Goal: Obtain resource: Download file/media

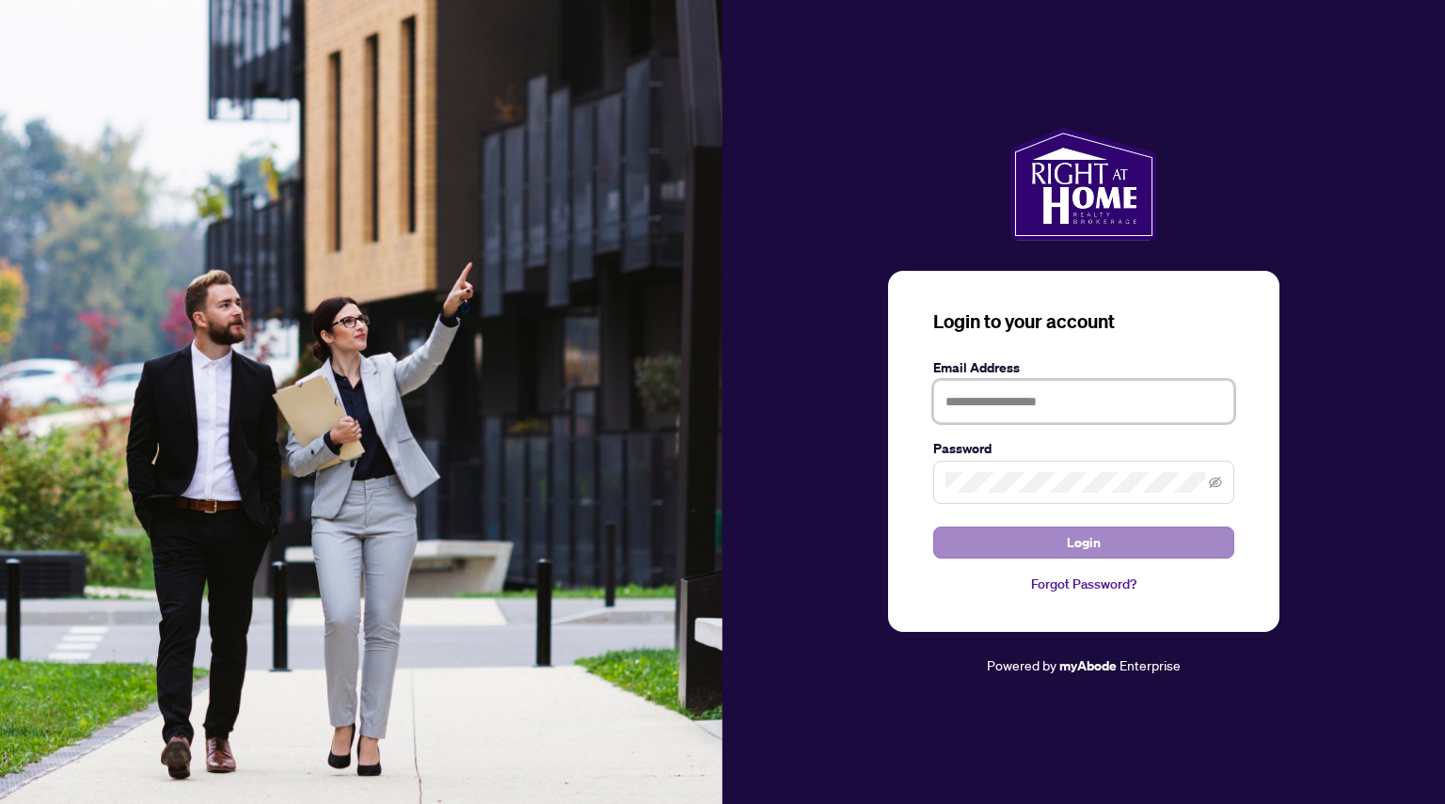
type input "**********"
click at [1078, 554] on span "Login" at bounding box center [1084, 543] width 34 height 30
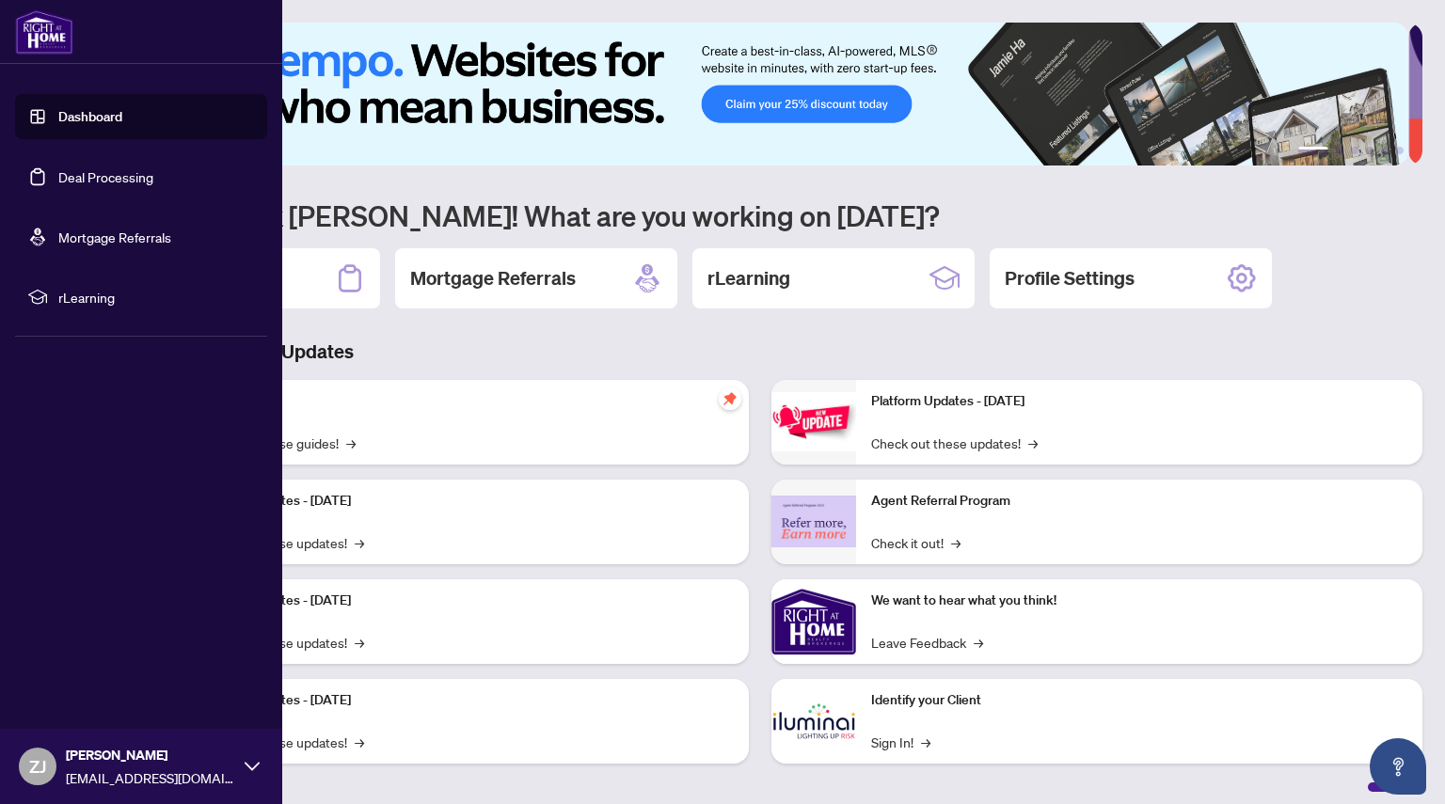
click at [58, 169] on link "Deal Processing" at bounding box center [105, 176] width 95 height 17
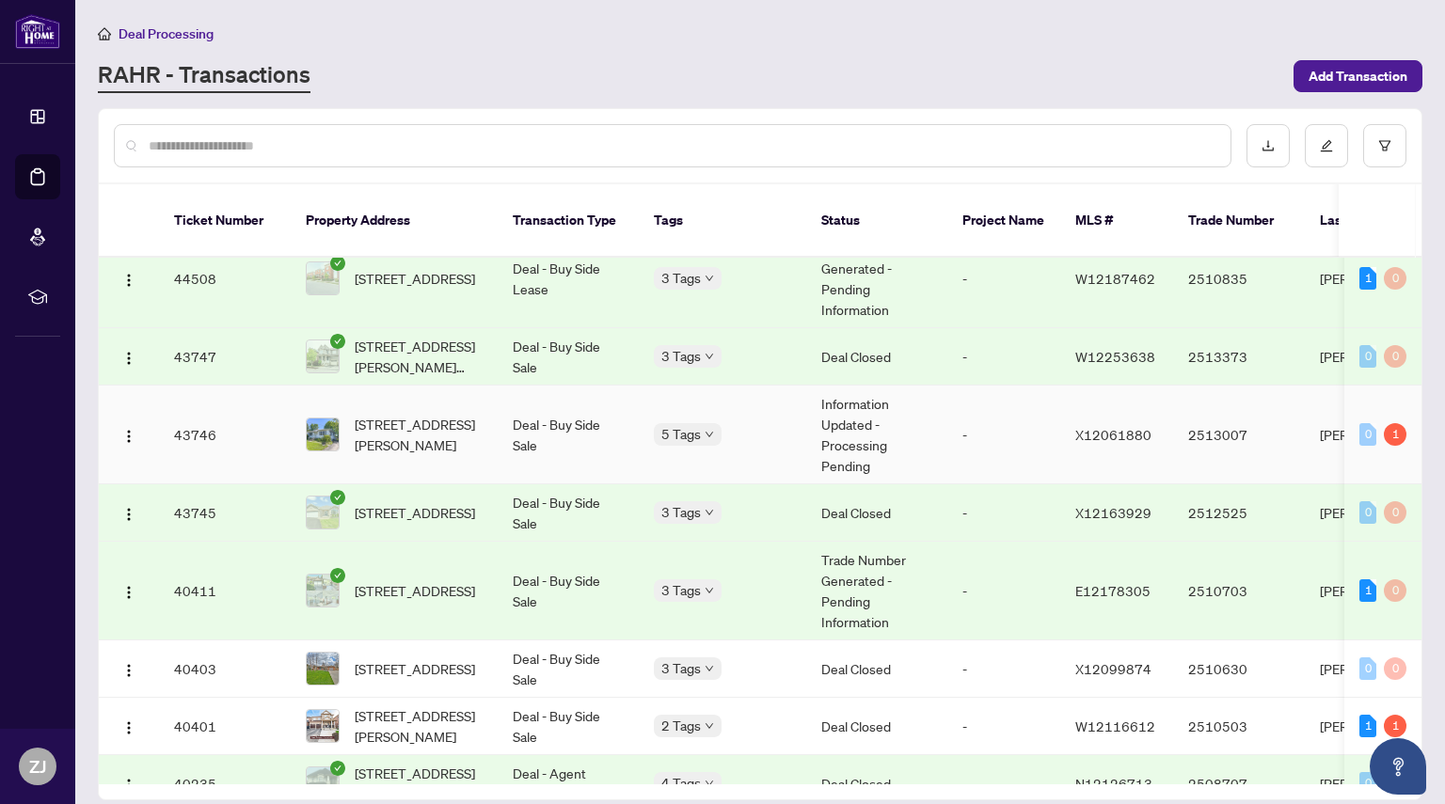
scroll to position [378, 0]
click at [581, 486] on td "Deal - Buy Side Sale" at bounding box center [568, 511] width 141 height 57
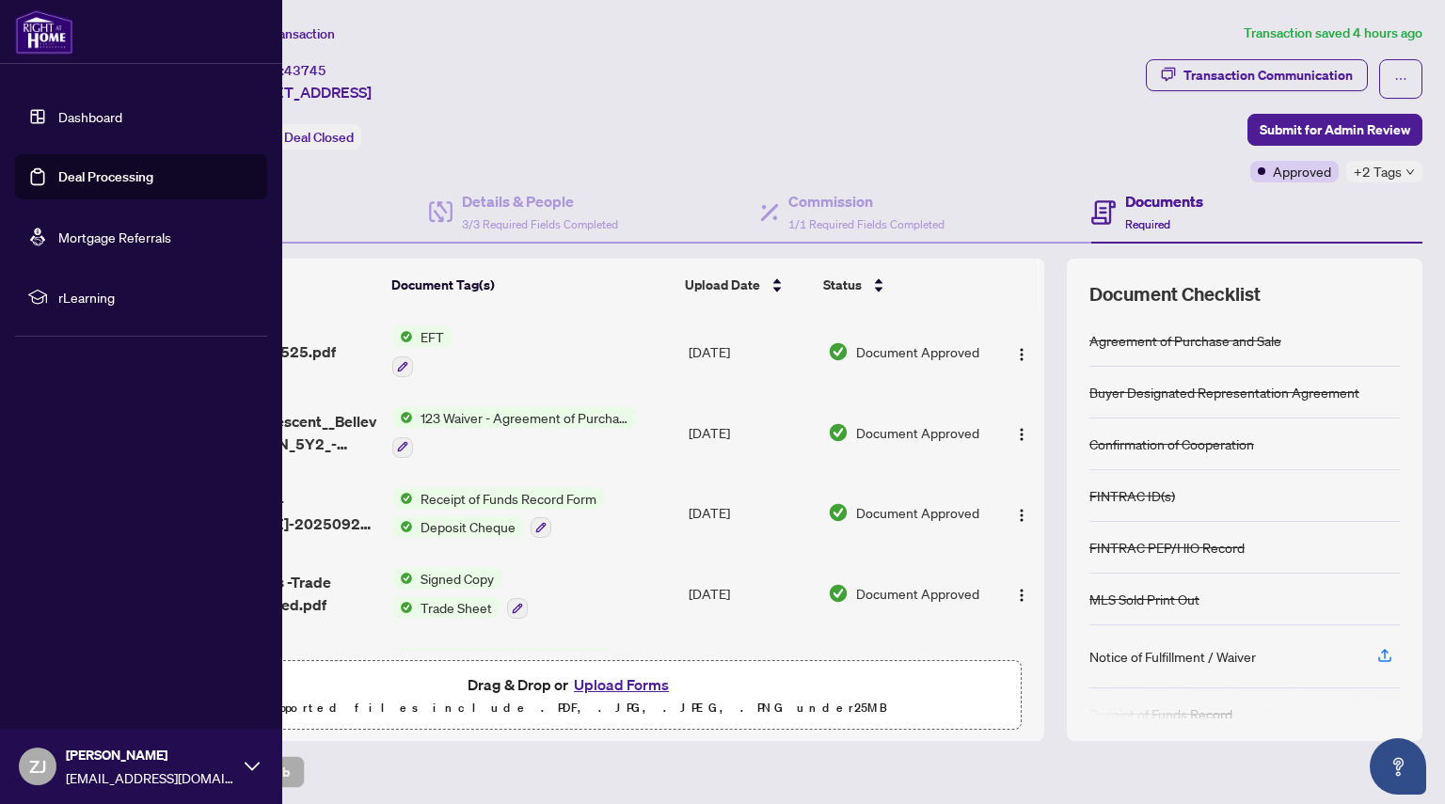
click at [74, 172] on link "Deal Processing" at bounding box center [105, 176] width 95 height 17
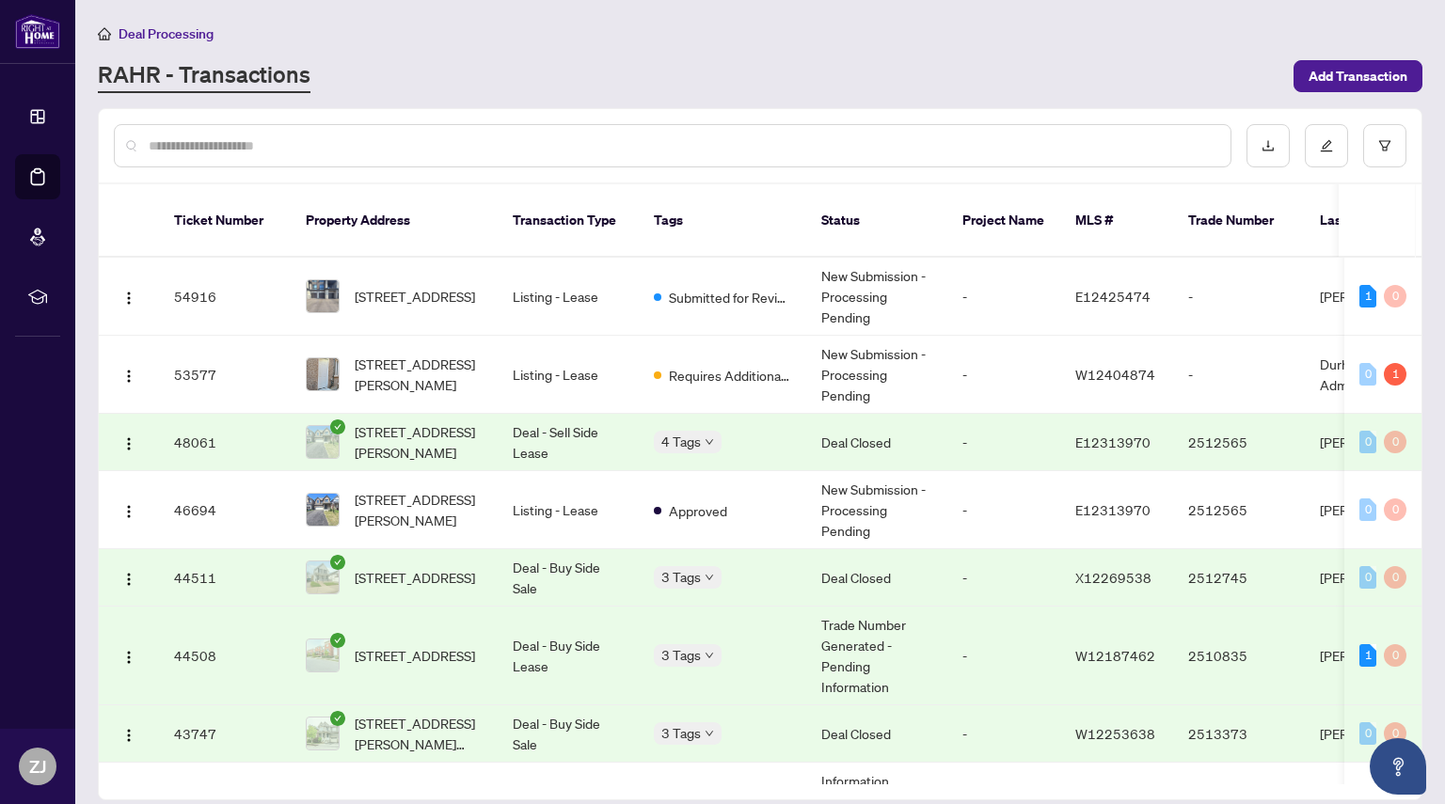
click at [424, 45] on div "Deal Processing [PERSON_NAME] - Transactions Add Transaction" at bounding box center [760, 58] width 1324 height 71
click at [506, 356] on td "Listing - Lease" at bounding box center [568, 375] width 141 height 78
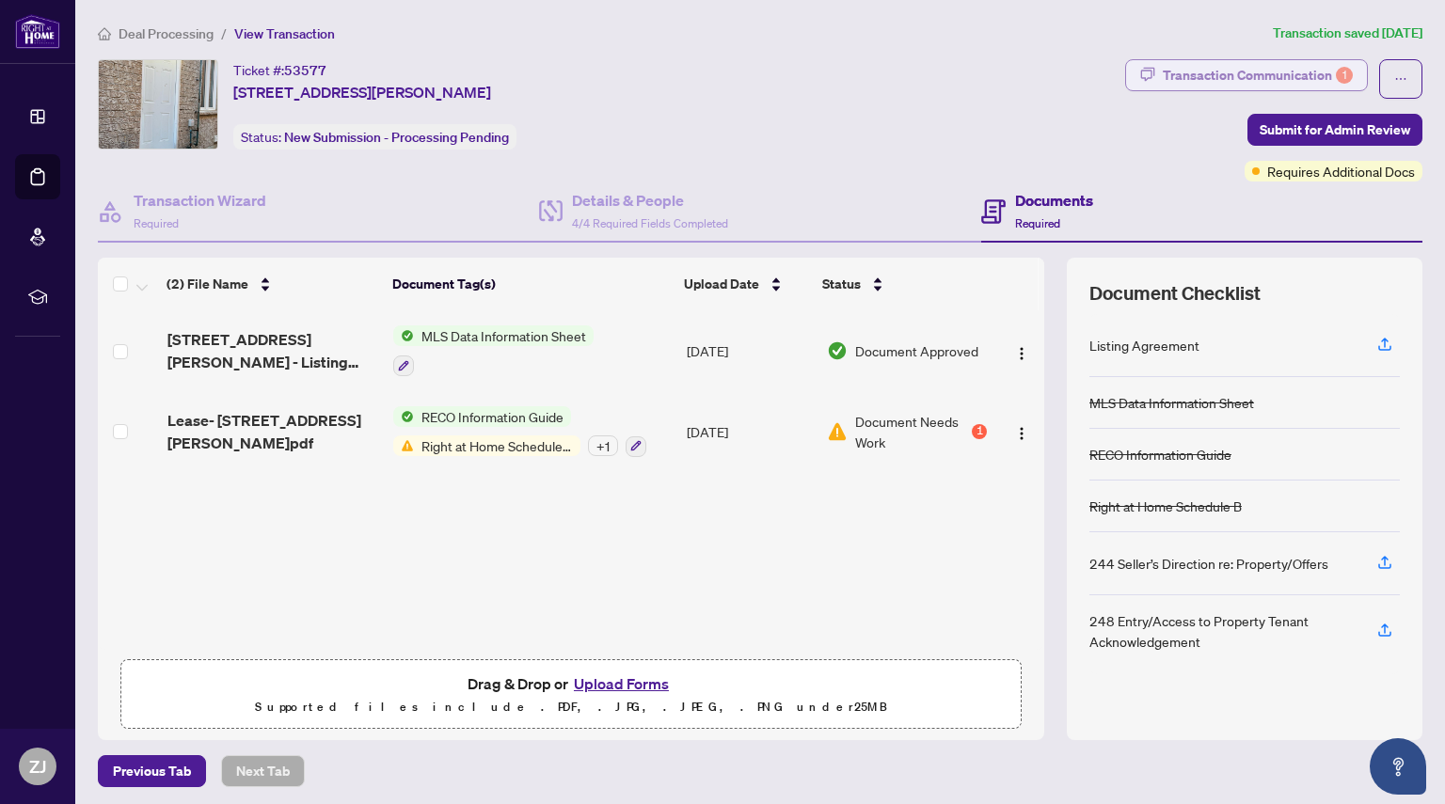
click at [1221, 74] on div "Transaction Communication 1" at bounding box center [1257, 75] width 190 height 30
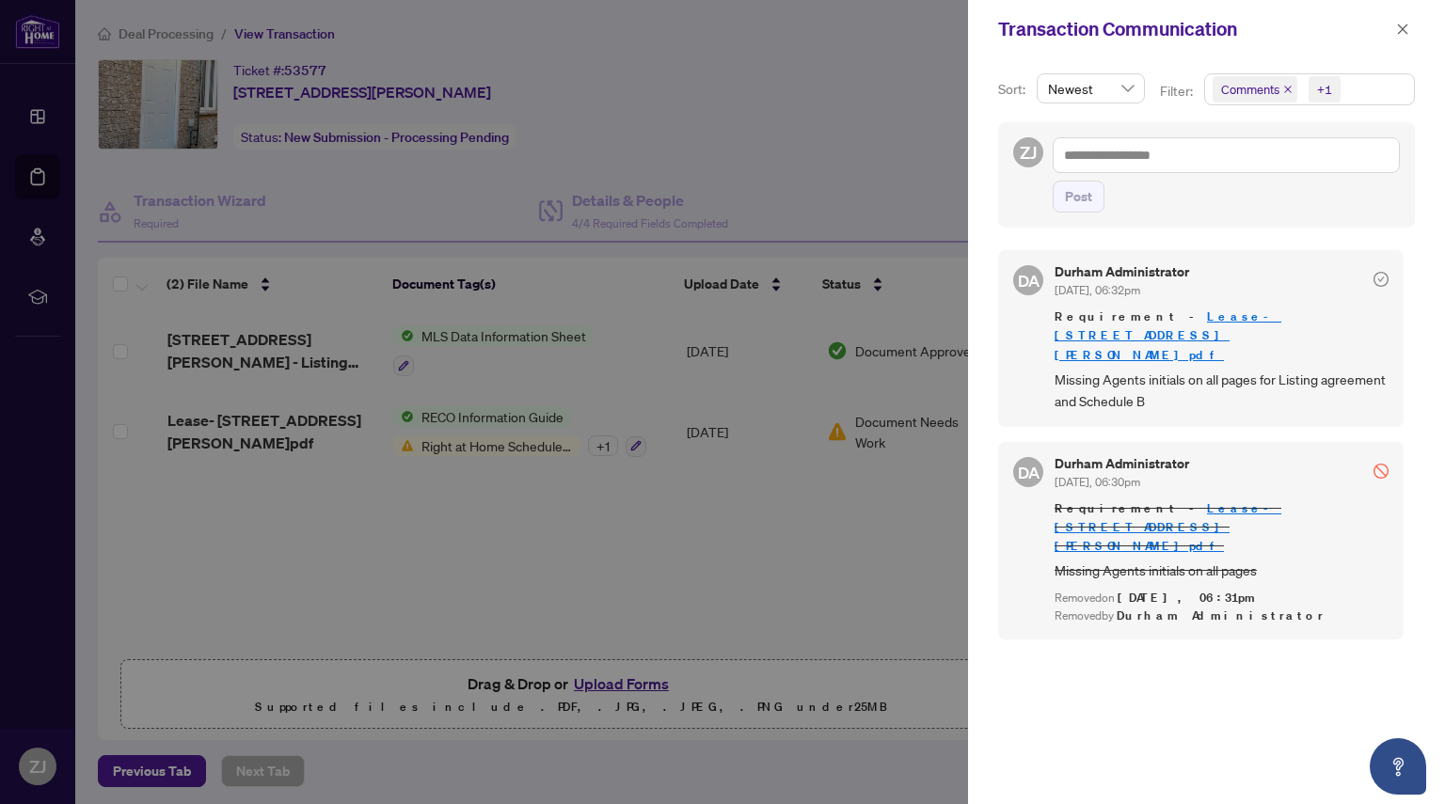
click at [1187, 316] on link "Lease- [STREET_ADDRESS][PERSON_NAME]pdf" at bounding box center [1167, 335] width 227 height 54
